Goal: Find specific page/section: Find specific page/section

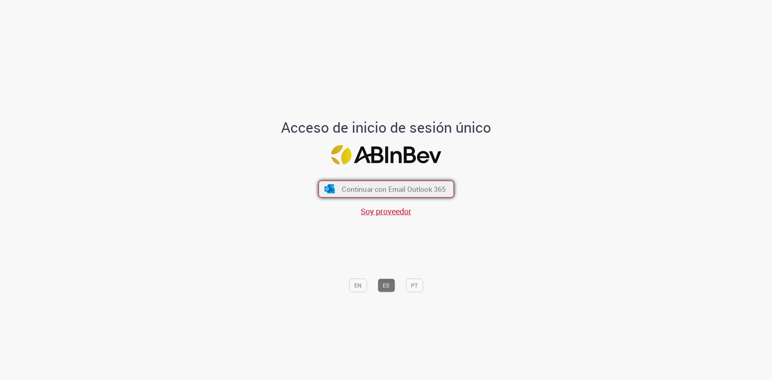
click at [362, 192] on span "Continuar con Email Outlook 365" at bounding box center [394, 188] width 104 height 9
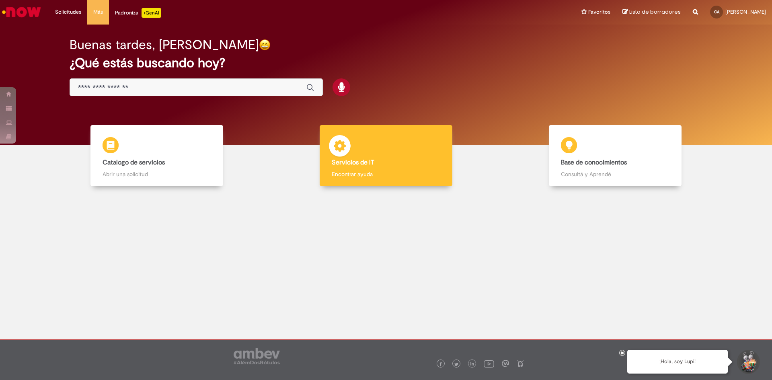
click at [347, 166] on b "Servicios de IT" at bounding box center [353, 162] width 43 height 8
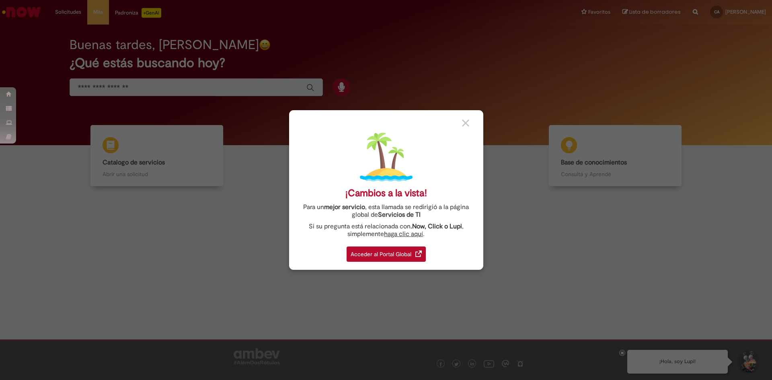
click at [377, 250] on div "Acceder al Portal Global" at bounding box center [385, 253] width 79 height 15
